Goal: Find specific page/section: Find specific page/section

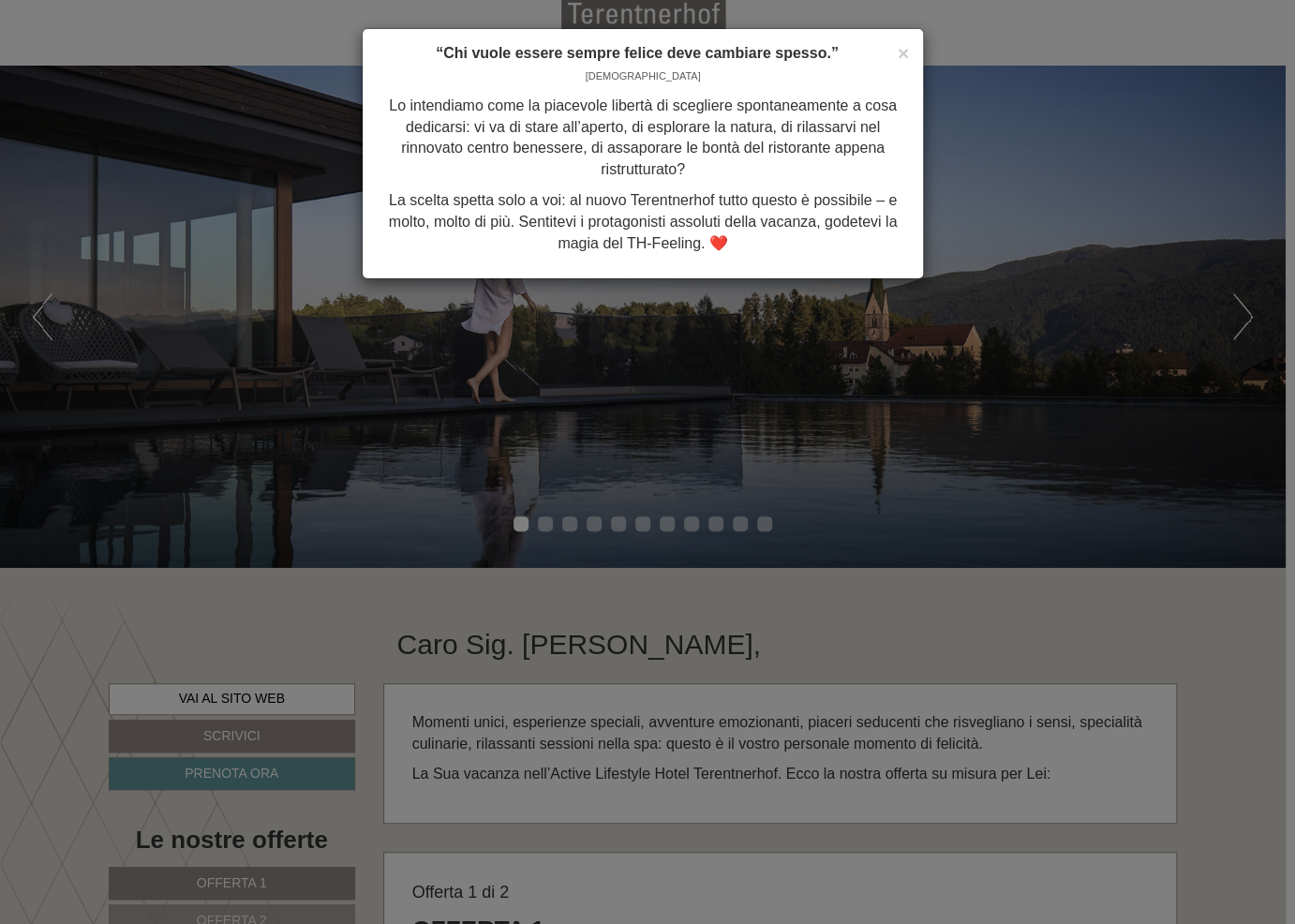
scroll to position [75, 0]
click at [898, 55] on span "×" at bounding box center [904, 53] width 12 height 21
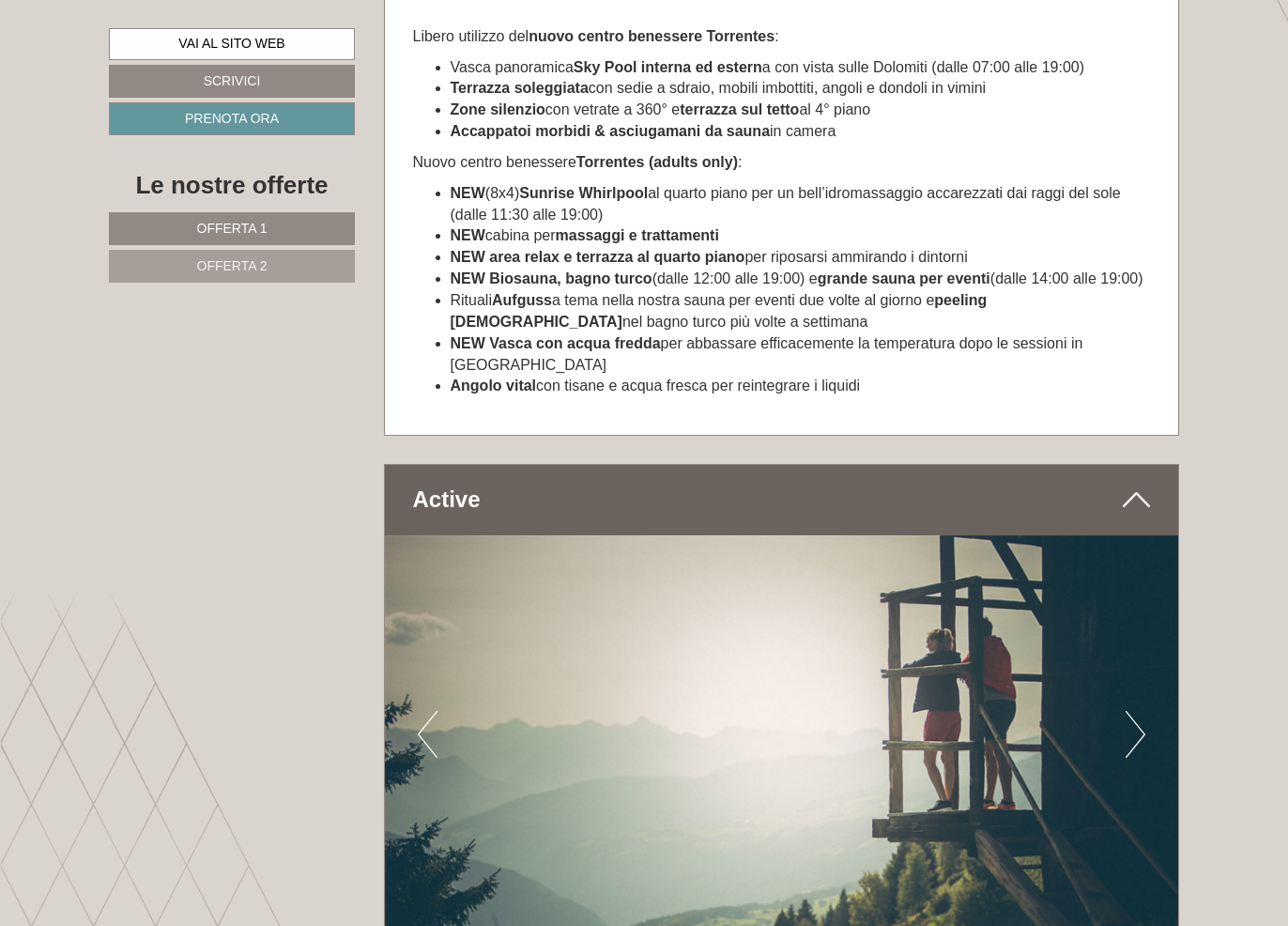
scroll to position [6383, 0]
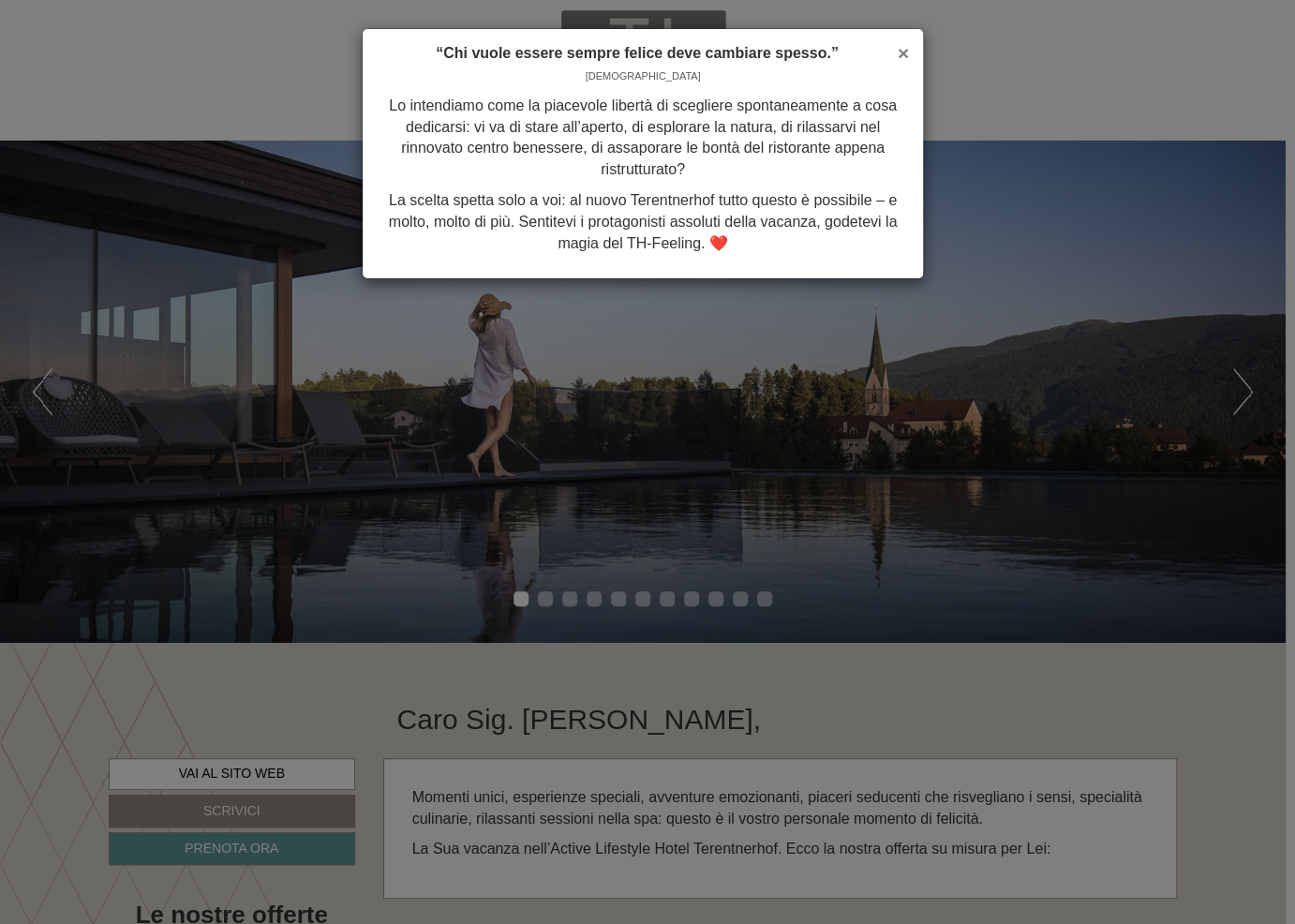
click at [900, 47] on span "×" at bounding box center [904, 53] width 12 height 21
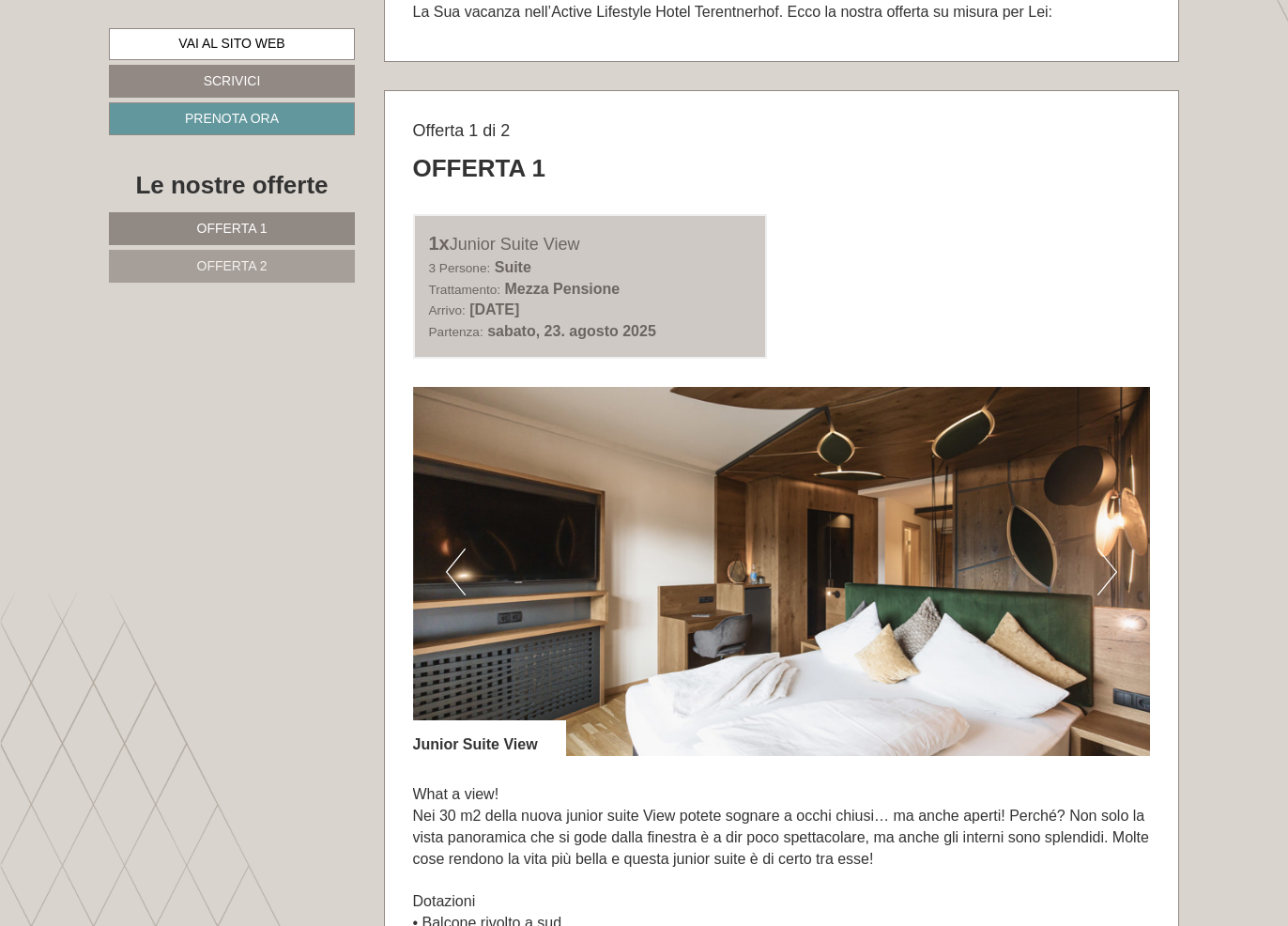
scroll to position [1201, 0]
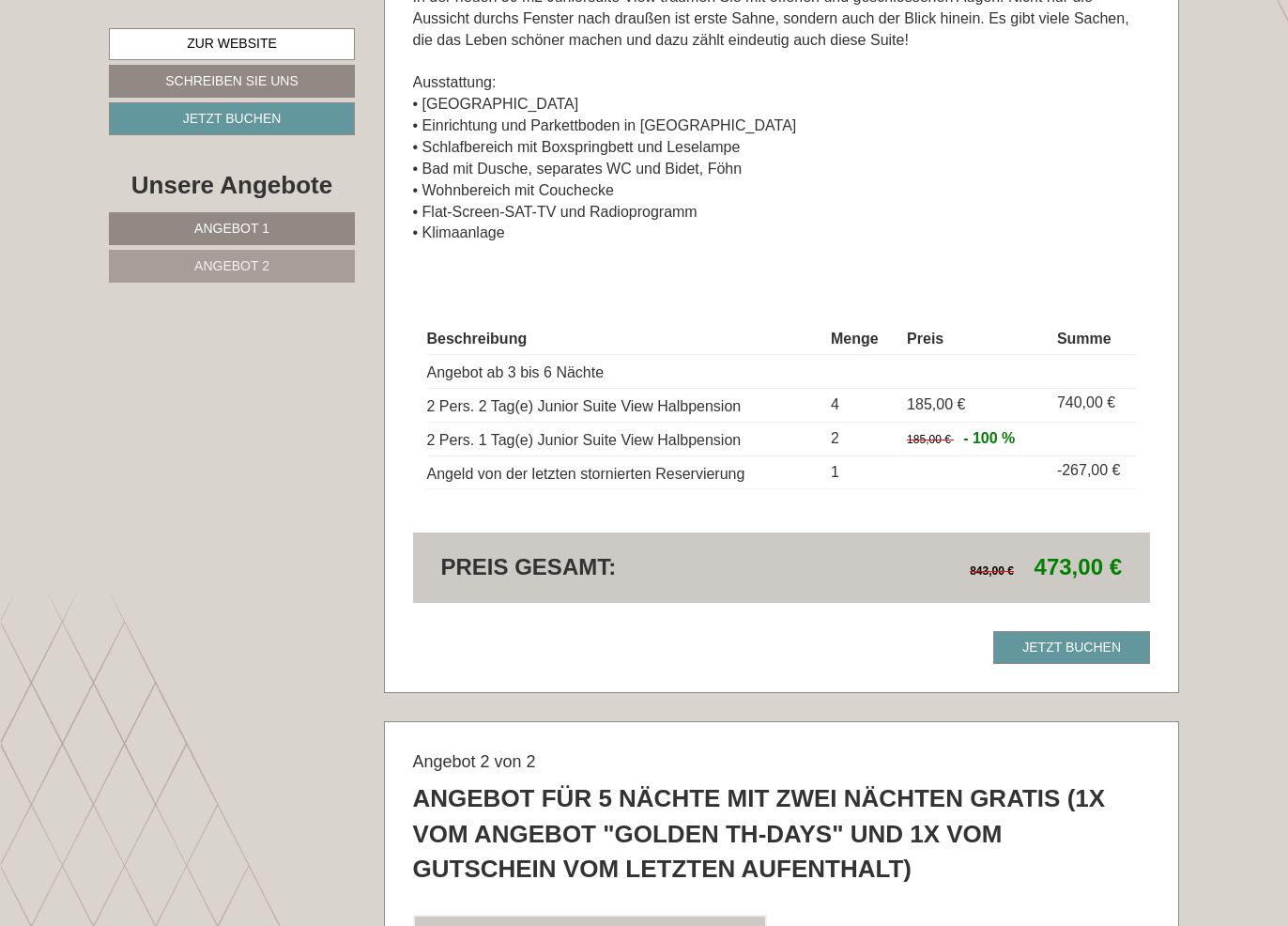
scroll to position [1791, 0]
